Goal: Check status: Check status

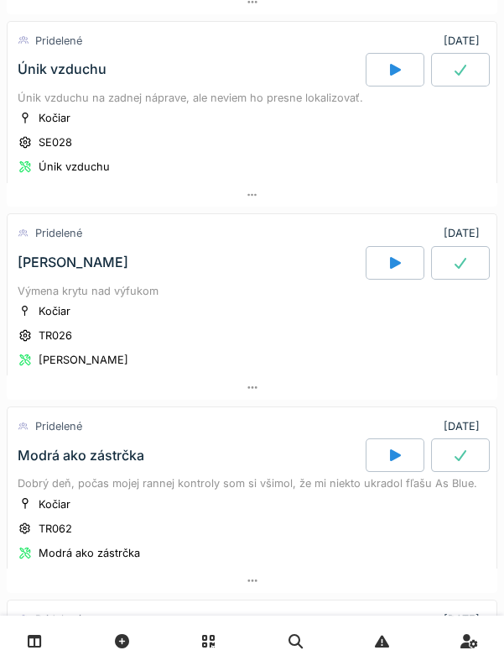
scroll to position [299, 0]
click at [462, 259] on icon at bounding box center [461, 262] width 12 height 11
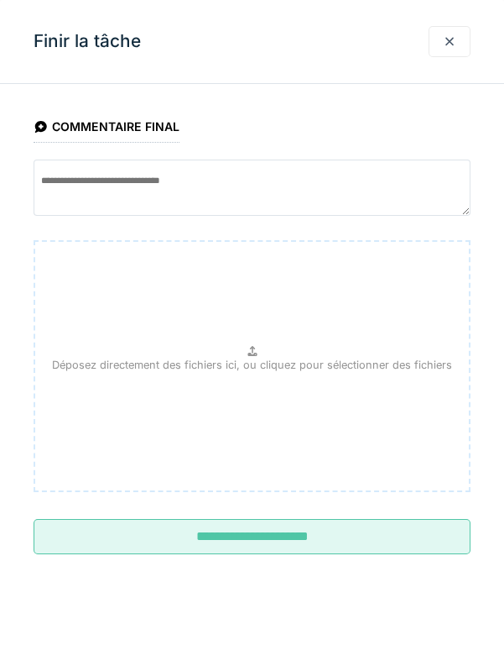
scroll to position [442, 0]
click at [279, 537] on input "**********" at bounding box center [252, 536] width 437 height 35
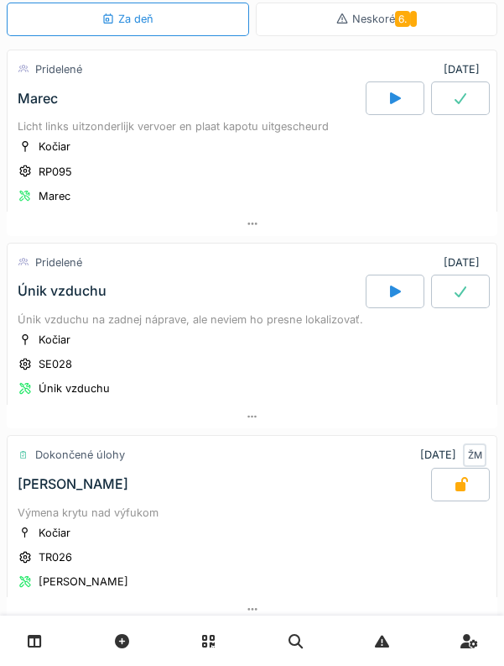
scroll to position [84, 0]
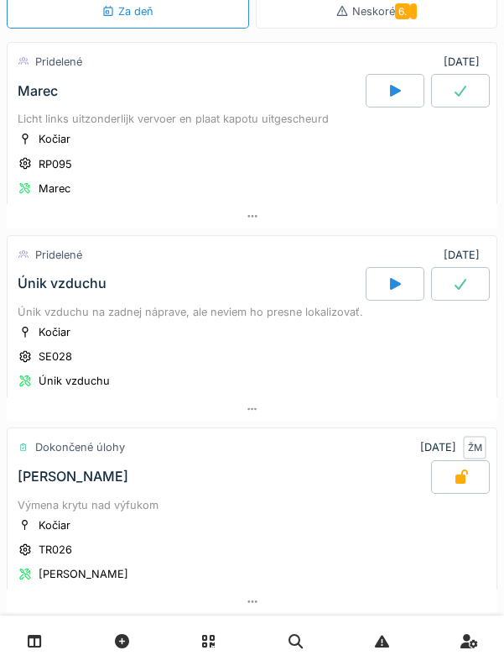
click at [36, 97] on div "Marec" at bounding box center [190, 91] width 352 height 34
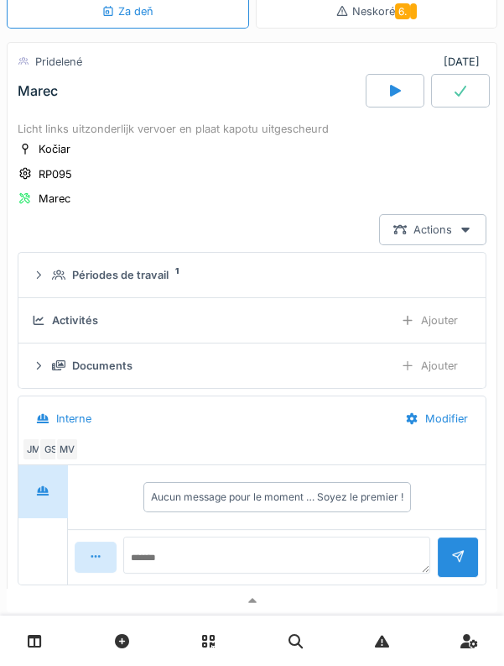
scroll to position [58, 0]
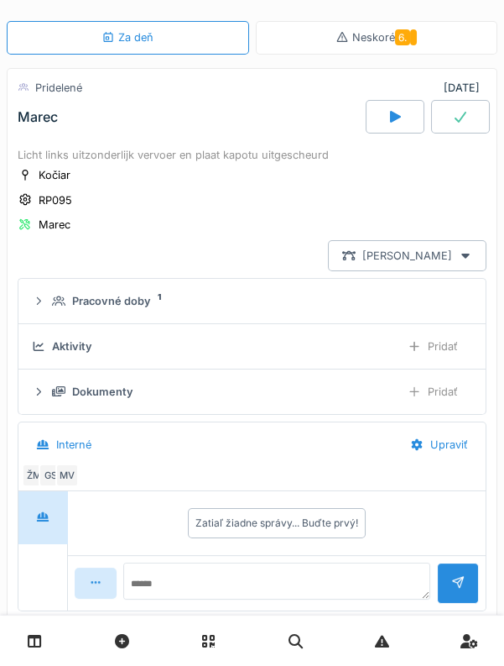
click at [467, 254] on icon at bounding box center [466, 256] width 8 height 5
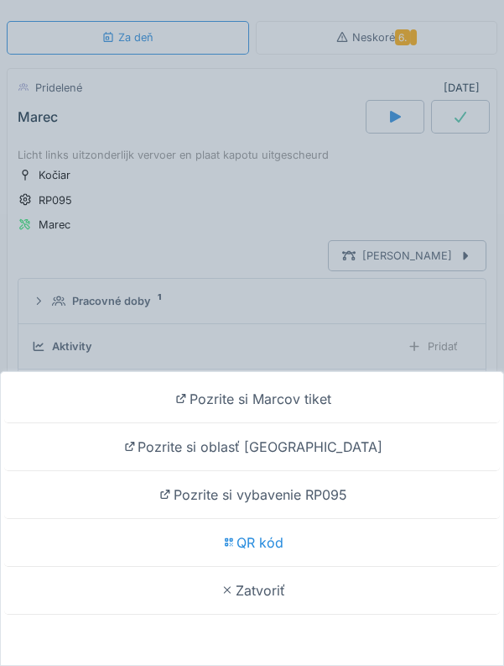
click at [266, 543] on font "QR kód" at bounding box center [260, 542] width 47 height 17
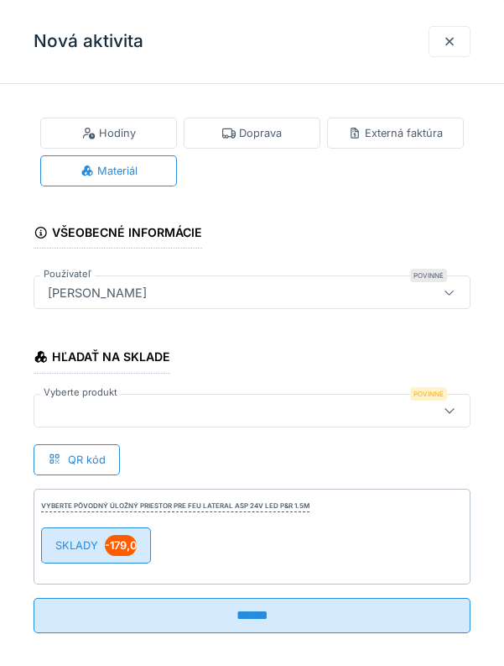
click at [81, 539] on font "SKLADY" at bounding box center [76, 545] width 43 height 13
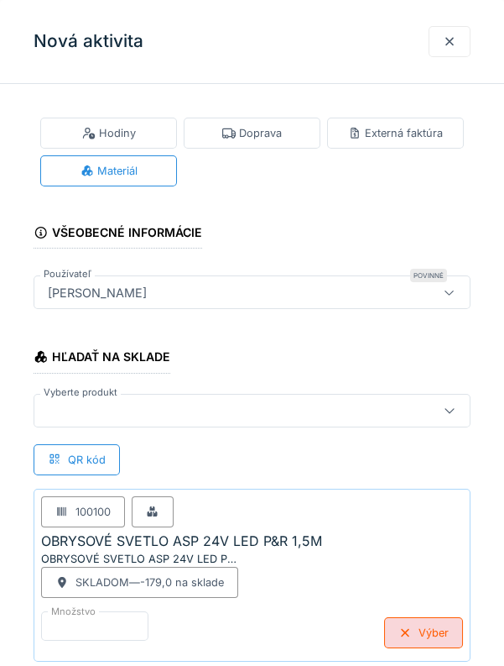
click at [91, 613] on font "Množstvo" at bounding box center [73, 611] width 44 height 12
click at [91, 613] on input "*" at bounding box center [115, 628] width 149 height 35
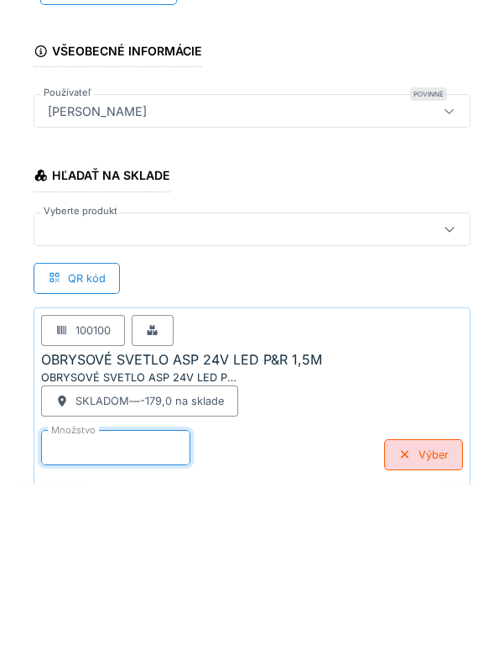
scroll to position [93, 0]
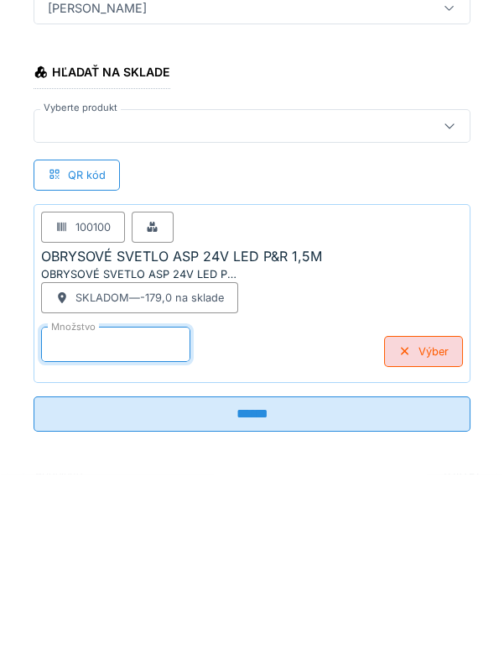
type input "*"
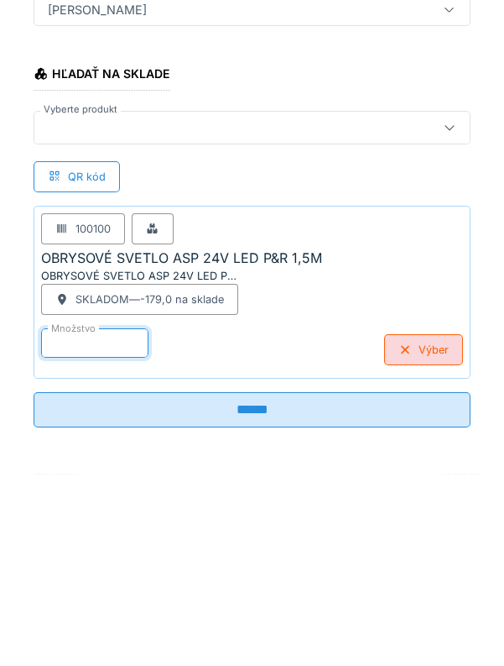
click at [257, 599] on input "******" at bounding box center [252, 600] width 437 height 35
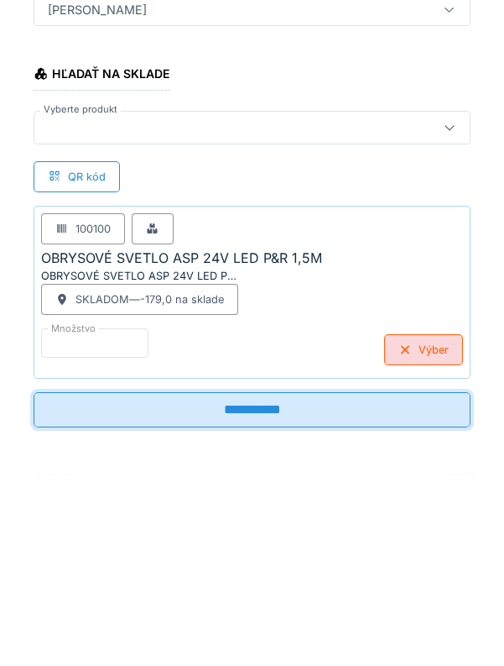
type input "**********"
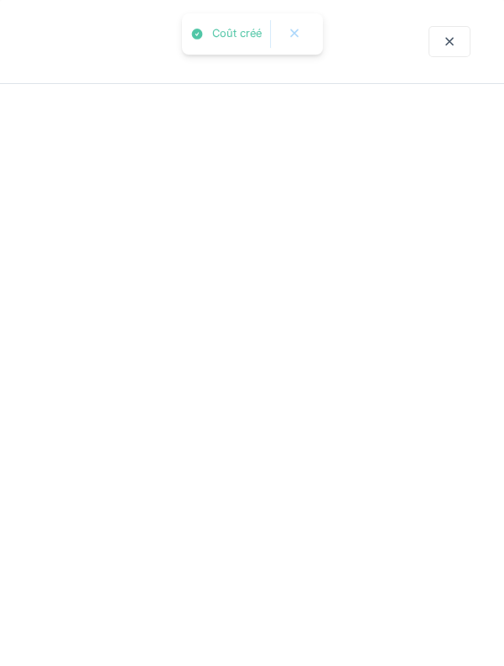
scroll to position [0, 0]
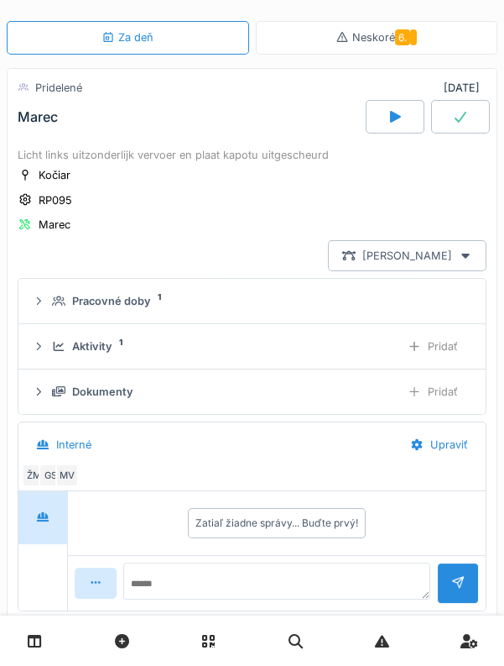
click at [462, 250] on icon at bounding box center [465, 255] width 13 height 11
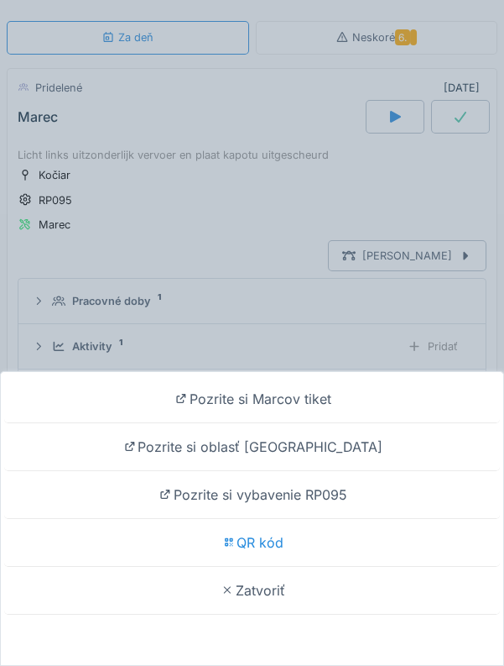
click at [286, 545] on div "QR kód" at bounding box center [252, 543] width 496 height 48
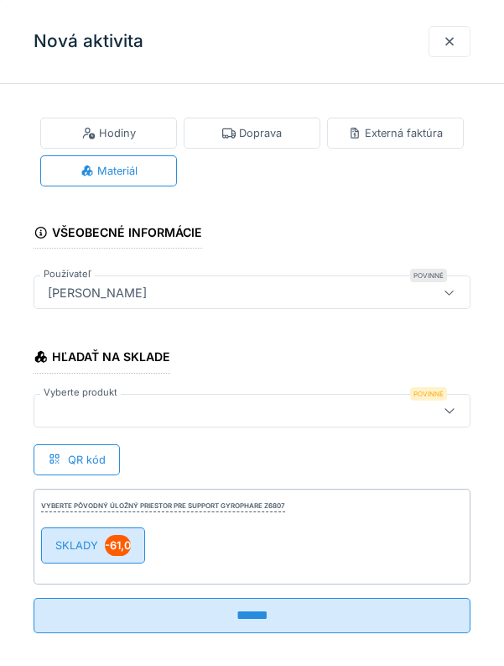
click at [96, 529] on div "SKLADY -61,0" at bounding box center [93, 545] width 104 height 36
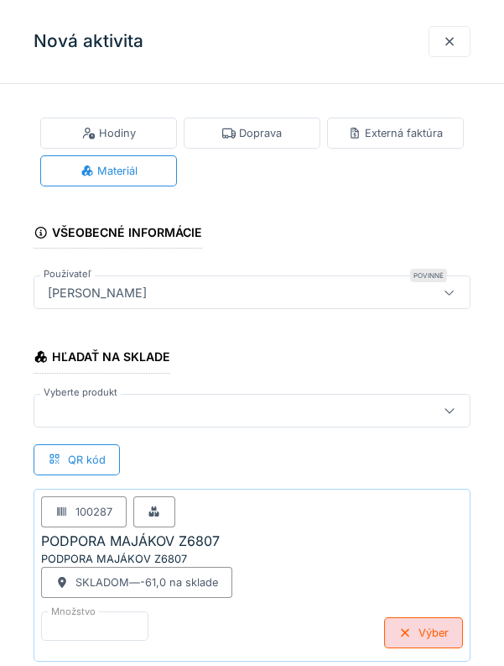
scroll to position [6, 0]
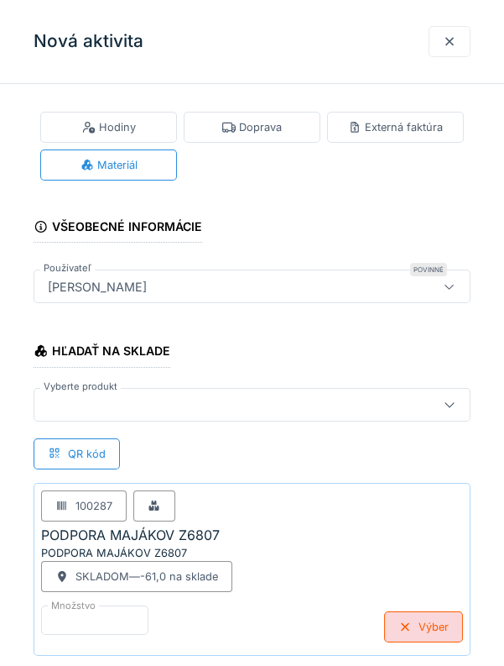
type input "**********"
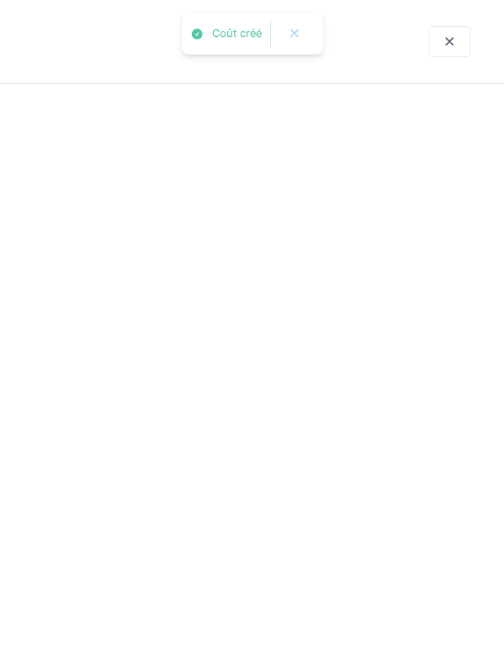
scroll to position [0, 0]
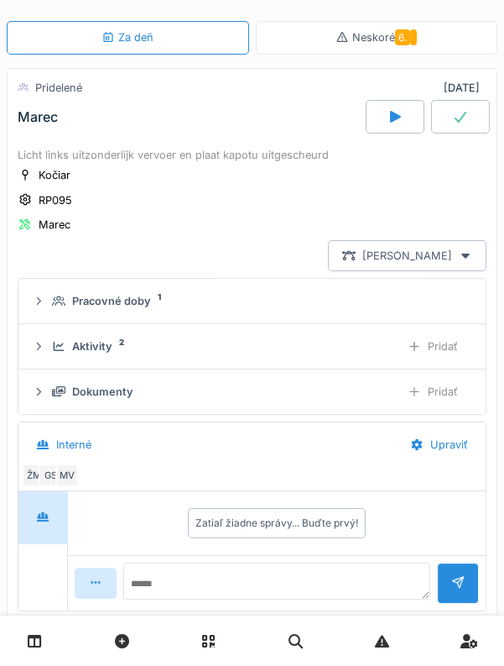
click at [466, 254] on icon at bounding box center [466, 256] width 8 height 5
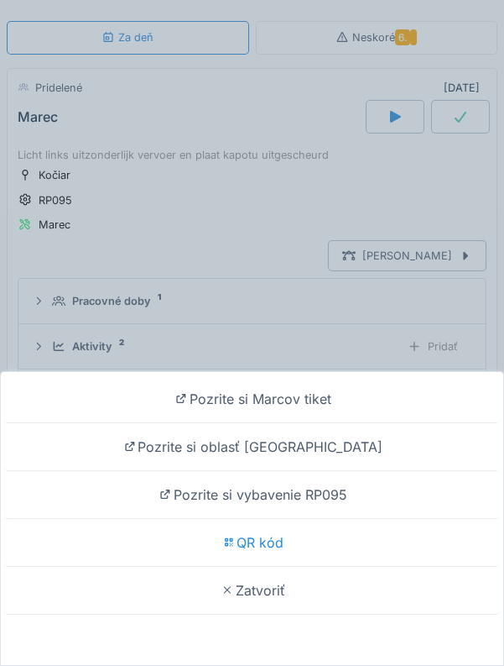
click at [284, 567] on div "QR kód" at bounding box center [252, 543] width 496 height 48
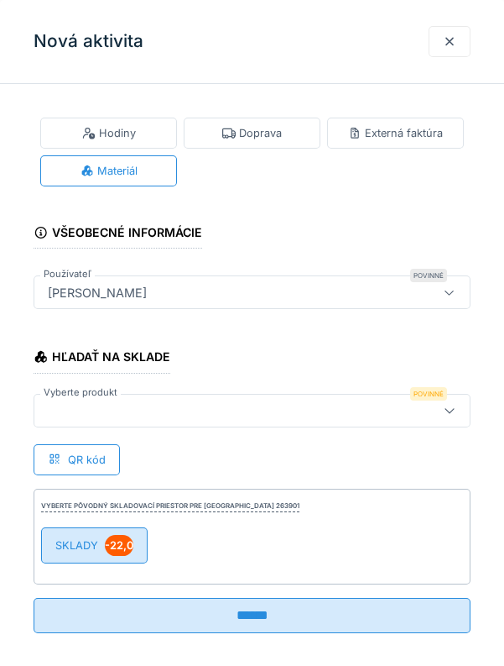
click at [76, 531] on div "SKLADY -22,0" at bounding box center [94, 545] width 107 height 36
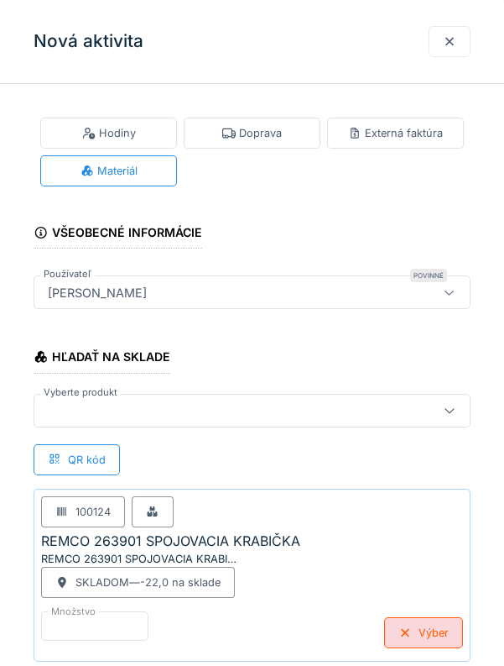
type input "**********"
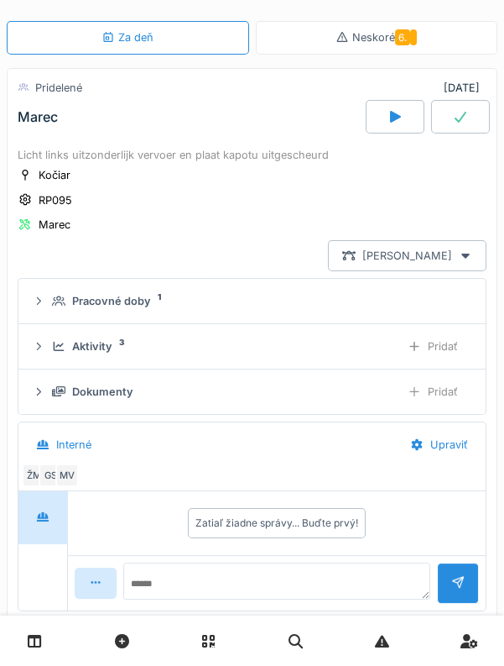
click at [476, 246] on div "[PERSON_NAME]" at bounding box center [407, 255] width 159 height 31
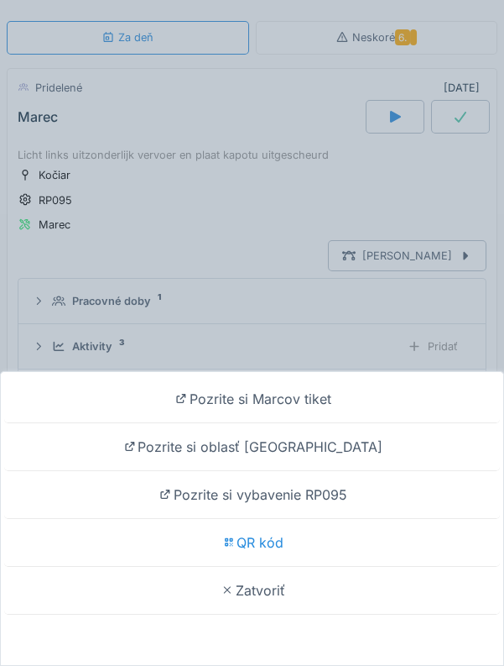
click at [285, 567] on div "QR kód" at bounding box center [252, 543] width 496 height 48
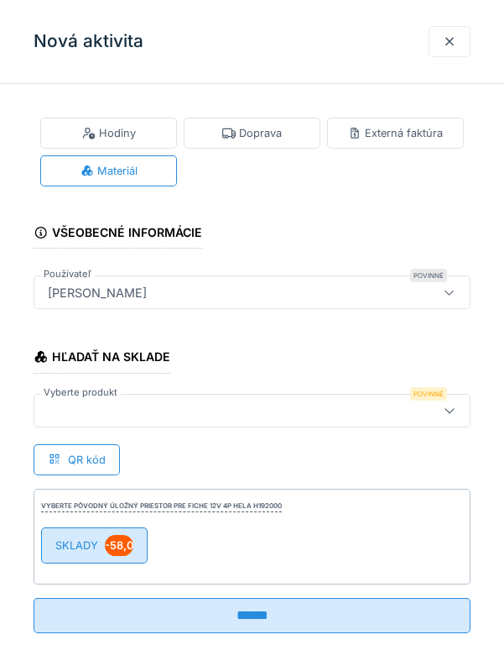
click at [63, 531] on div "SKLADY -58,0" at bounding box center [94, 545] width 107 height 36
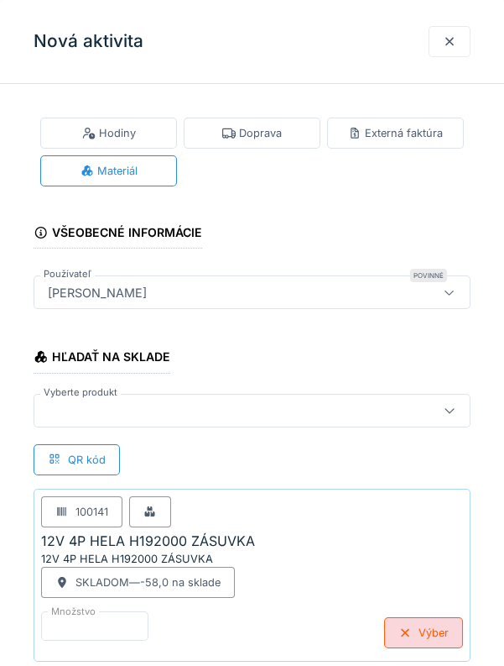
type input "**********"
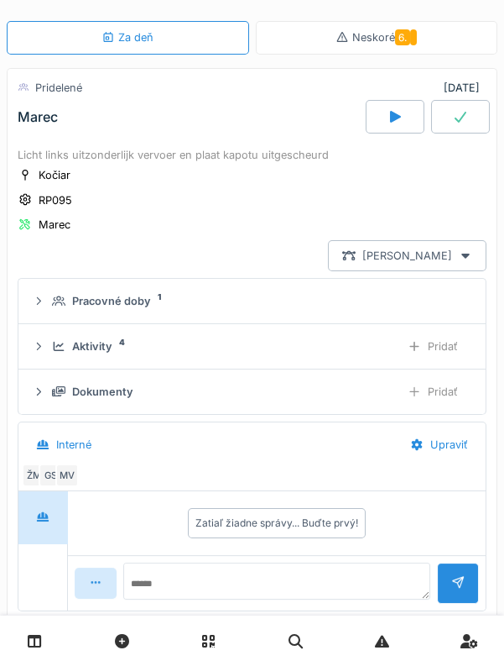
click at [465, 250] on icon at bounding box center [465, 255] width 13 height 11
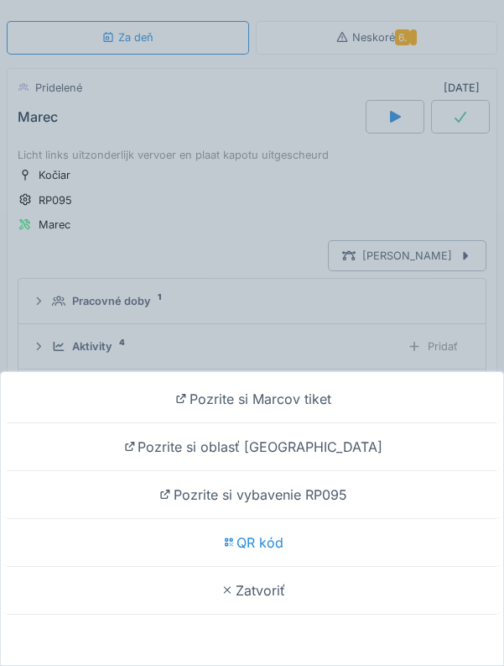
click at [281, 551] on font "QR kód" at bounding box center [260, 542] width 47 height 17
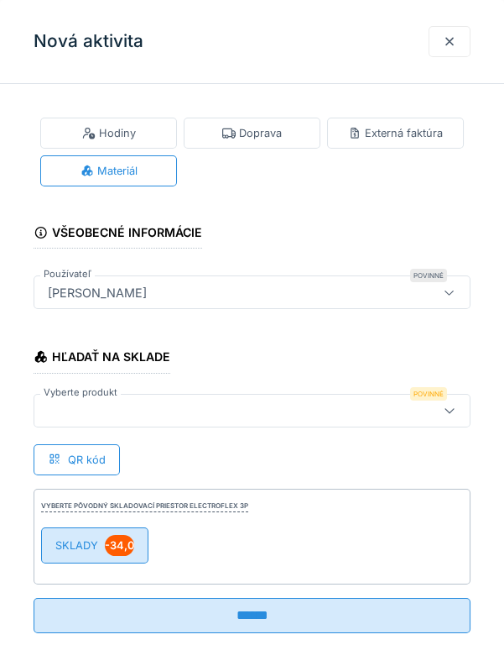
click at [81, 547] on font "SKLADY" at bounding box center [76, 545] width 43 height 13
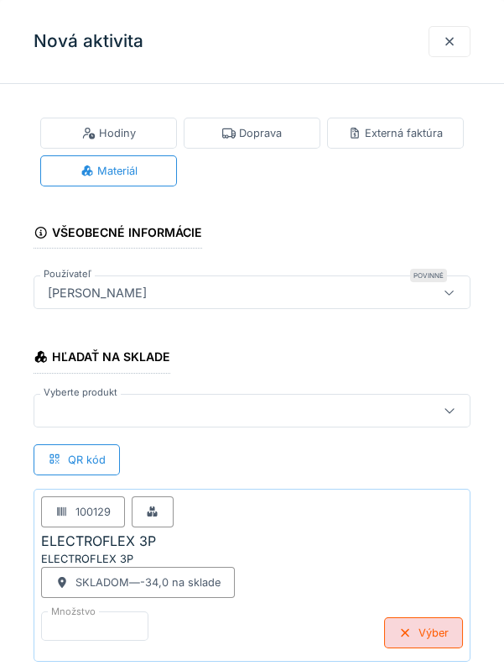
type input "**********"
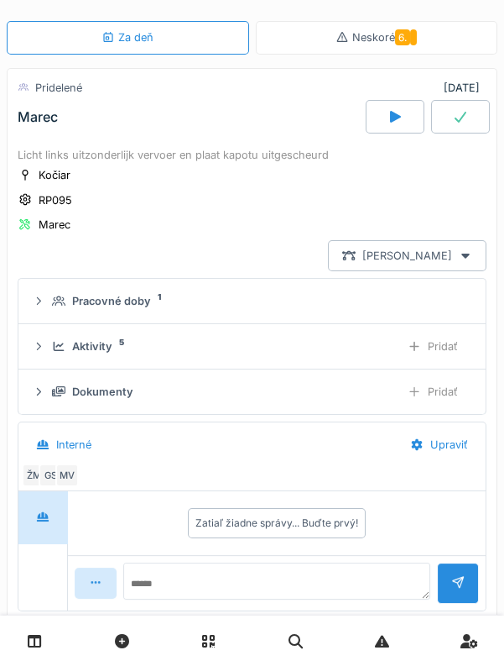
click at [463, 123] on div at bounding box center [460, 117] width 59 height 34
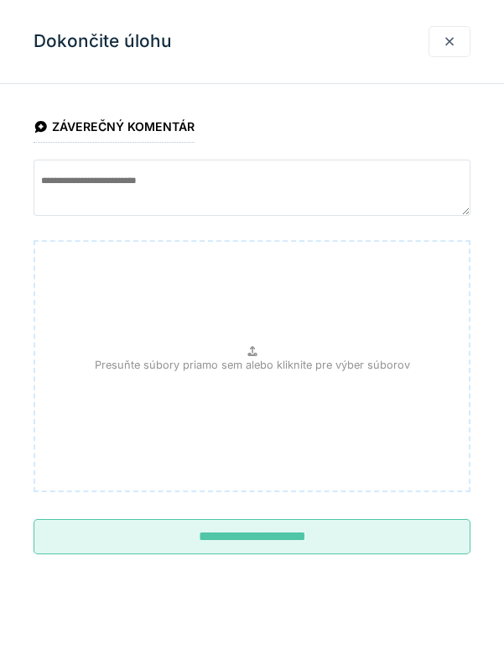
click at [286, 538] on input "**********" at bounding box center [252, 536] width 437 height 35
type input "**********"
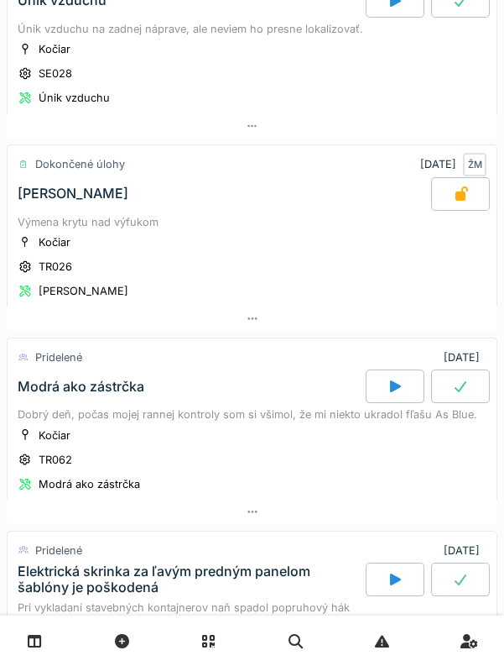
scroll to position [363, 0]
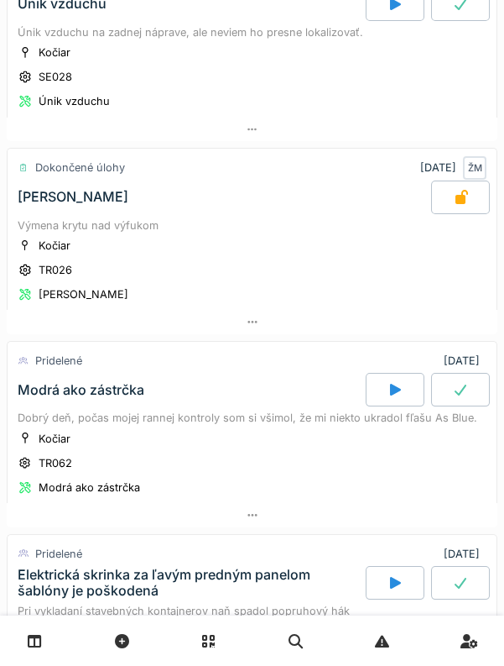
click at [466, 387] on icon at bounding box center [460, 389] width 17 height 13
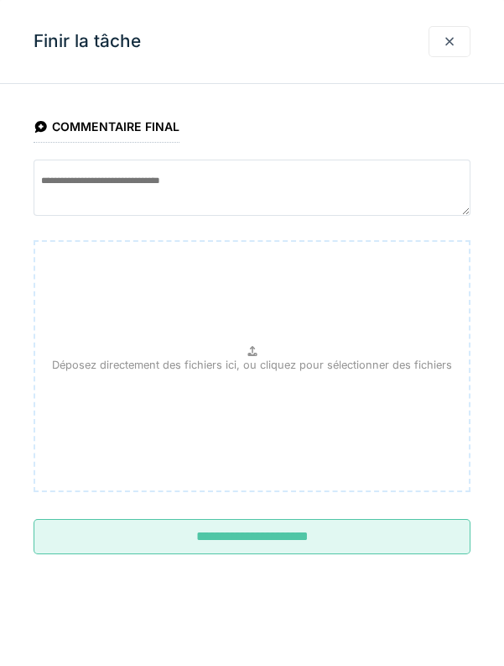
scroll to position [633, 0]
click at [328, 545] on input "**********" at bounding box center [252, 536] width 437 height 35
type input "**********"
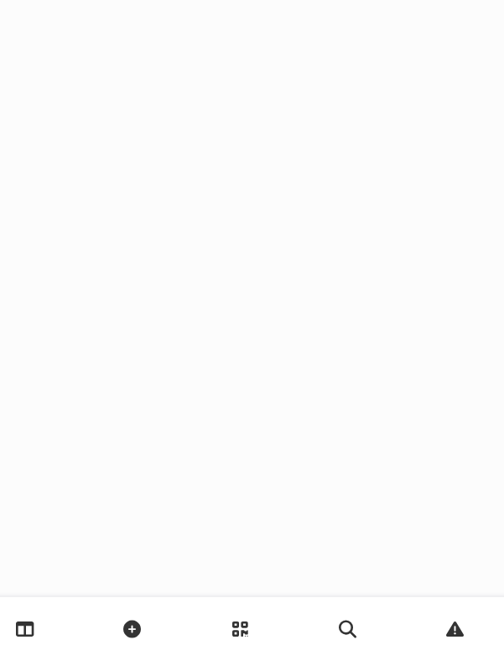
scroll to position [0, 0]
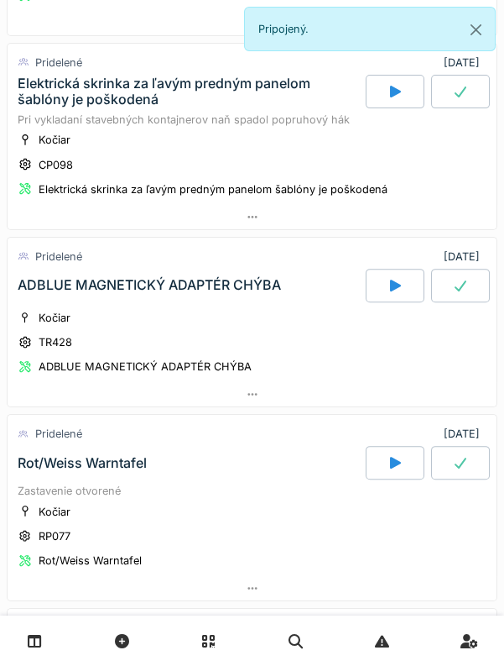
scroll to position [860, 0]
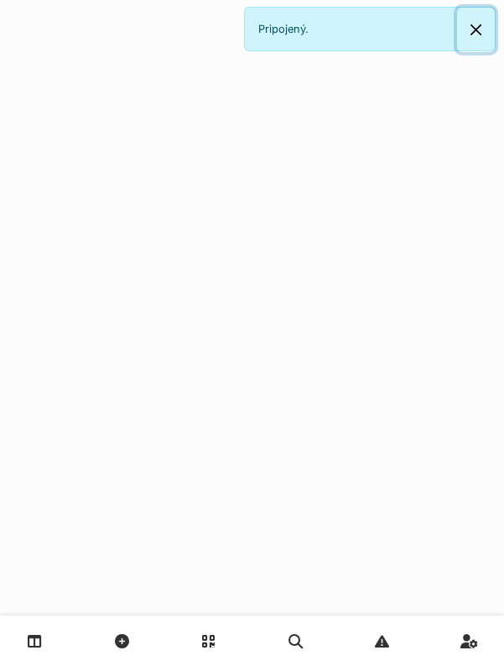
click at [474, 36] on button "Zatvoriť" at bounding box center [476, 30] width 38 height 44
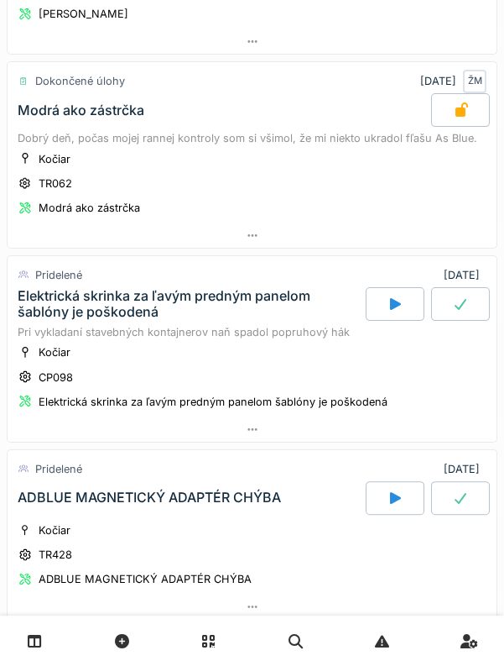
scroll to position [651, 0]
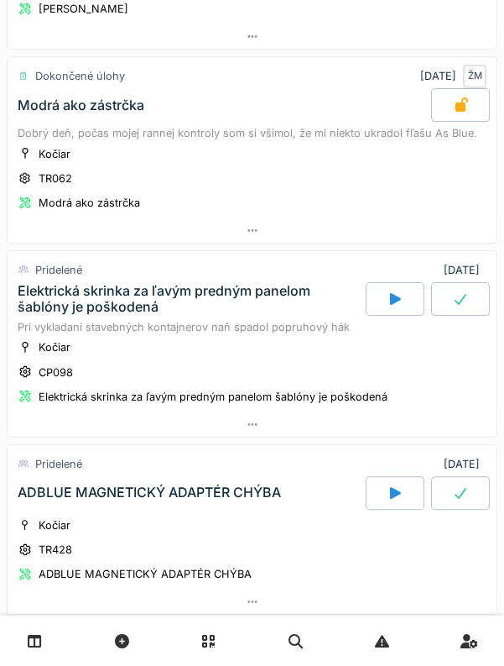
click at [79, 282] on font "Elektrická skrinka za ľavým predným panelom šablóny je poškodená" at bounding box center [164, 298] width 293 height 33
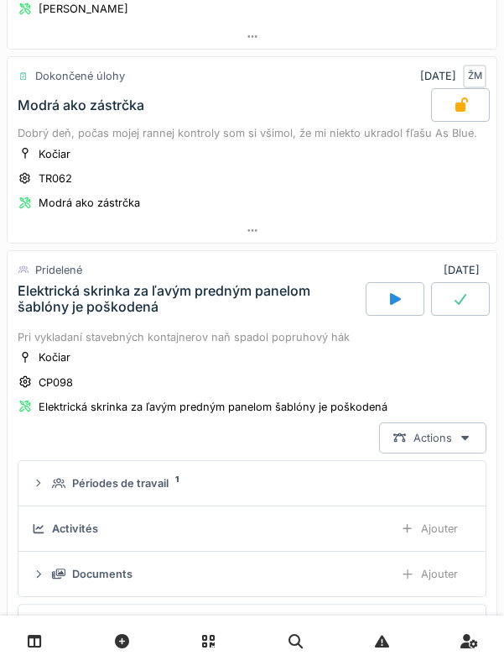
scroll to position [824, 0]
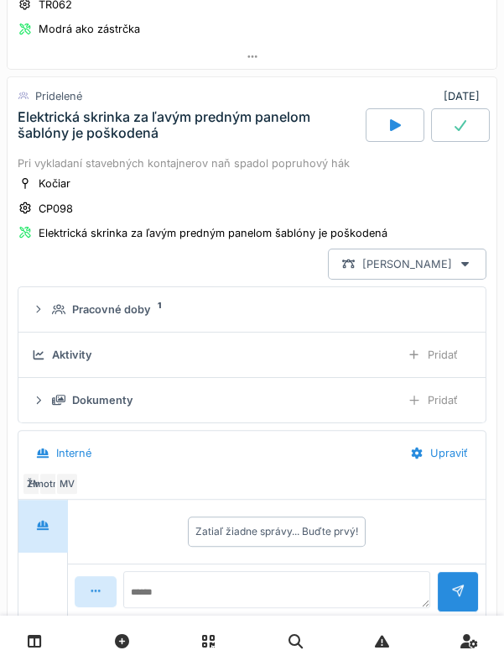
click at [131, 397] on div "Dokumenty Pridať" at bounding box center [252, 399] width 441 height 31
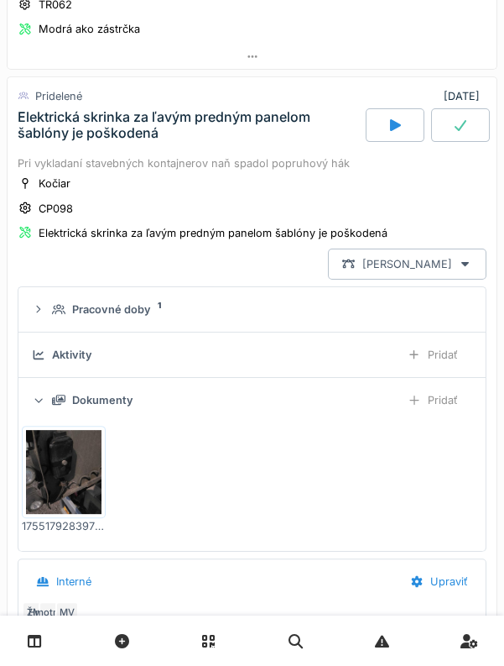
click at [77, 477] on img at bounding box center [64, 472] width 76 height 84
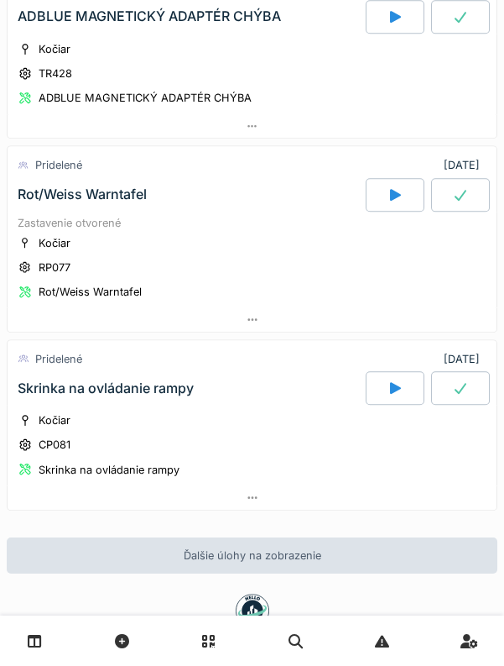
scroll to position [1639, 0]
click at [39, 438] on font "CP081" at bounding box center [55, 444] width 32 height 13
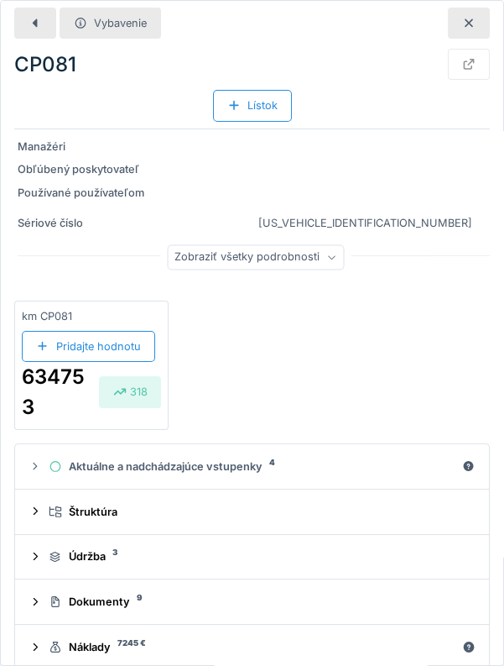
scroll to position [100, 0]
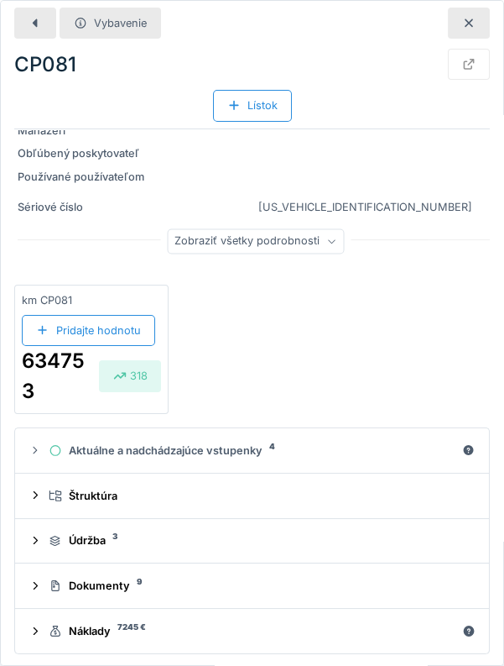
click at [117, 582] on font "Dokumenty" at bounding box center [99, 585] width 61 height 13
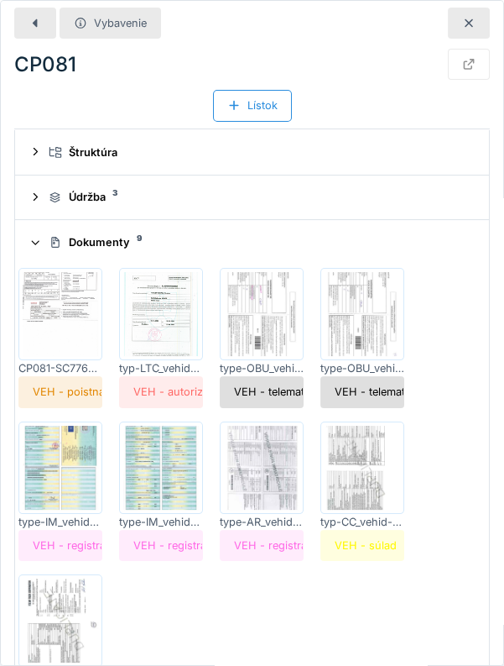
scroll to position [456, 0]
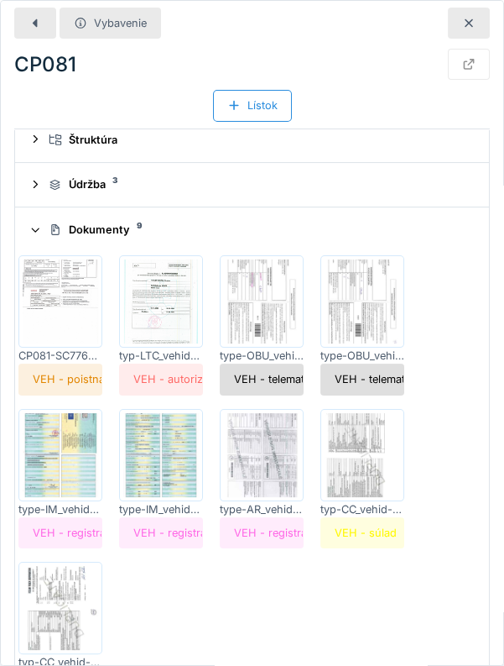
click at [72, 309] on img at bounding box center [61, 301] width 76 height 84
click at [55, 196] on summary "Údržba 3" at bounding box center [252, 185] width 461 height 31
